Goal: Information Seeking & Learning: Learn about a topic

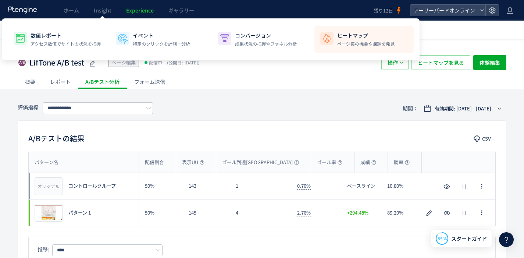
click at [373, 39] on div "ヒートマップ ページ毎の機会や課題を発見" at bounding box center [366, 39] width 57 height 15
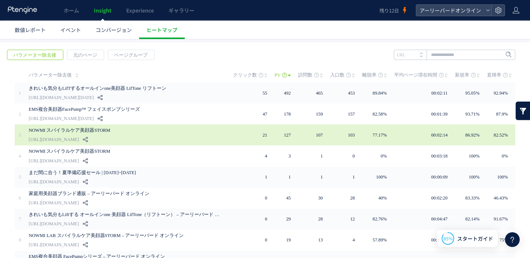
scroll to position [46, 0]
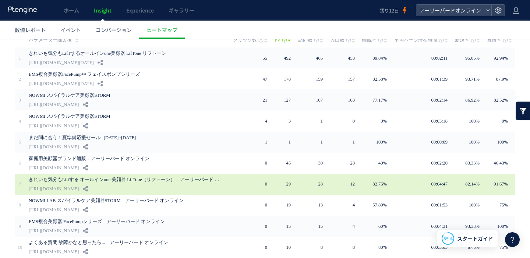
click at [173, 175] on link "きれいも気分もLiftする オールインone 美顔器 LifTone（リフトーン） – アーリーバード オンライン" at bounding box center [124, 179] width 191 height 9
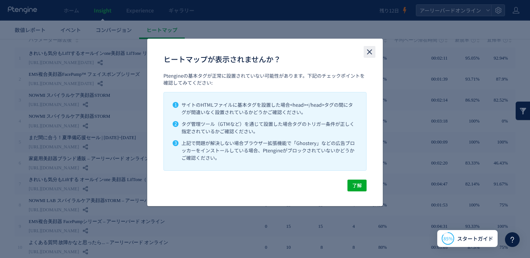
click at [368, 50] on use "close" at bounding box center [369, 51] width 5 height 5
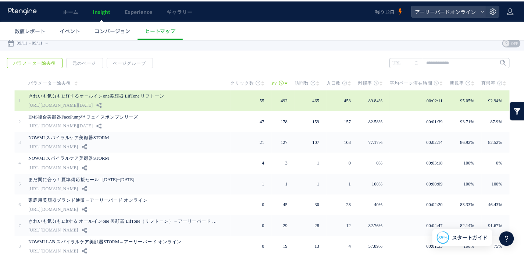
scroll to position [0, 0]
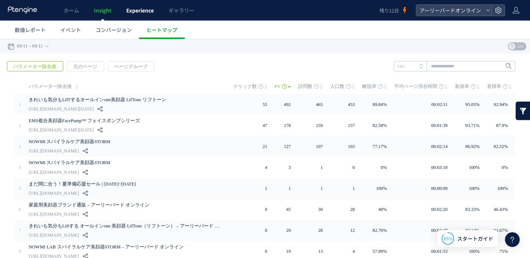
click at [143, 13] on span "Experience" at bounding box center [140, 10] width 28 height 7
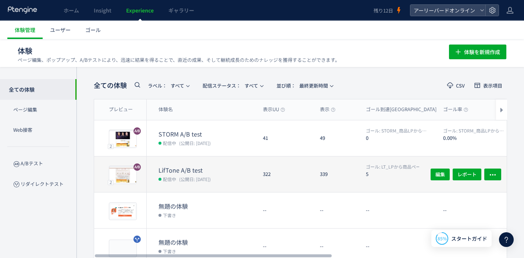
click at [172, 169] on dt "LifTone A/B test" at bounding box center [208, 170] width 99 height 8
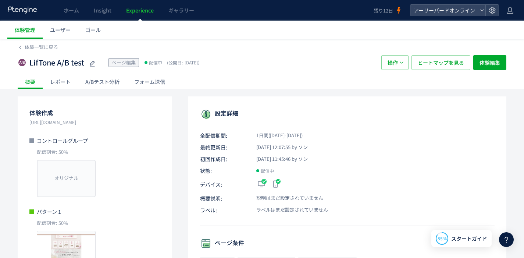
click at [99, 81] on div "A/Bテスト分析" at bounding box center [102, 81] width 49 height 15
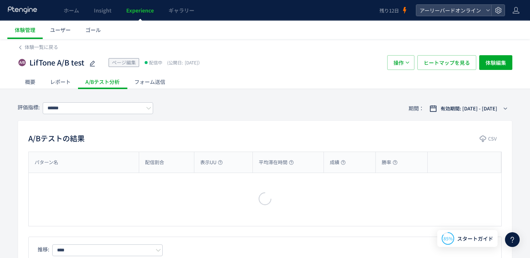
type input "**********"
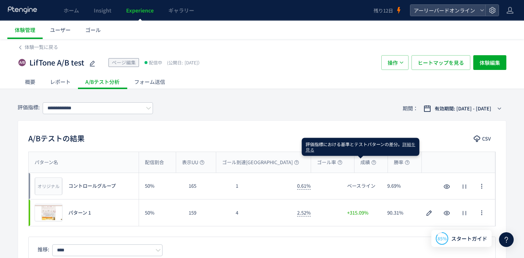
click at [372, 162] on icon at bounding box center [374, 162] width 5 height 5
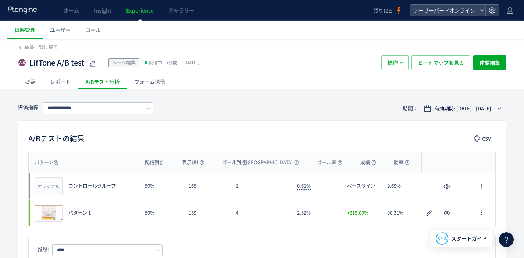
click at [243, 114] on div "**********" at bounding box center [262, 108] width 489 height 24
